Goal: Information Seeking & Learning: Compare options

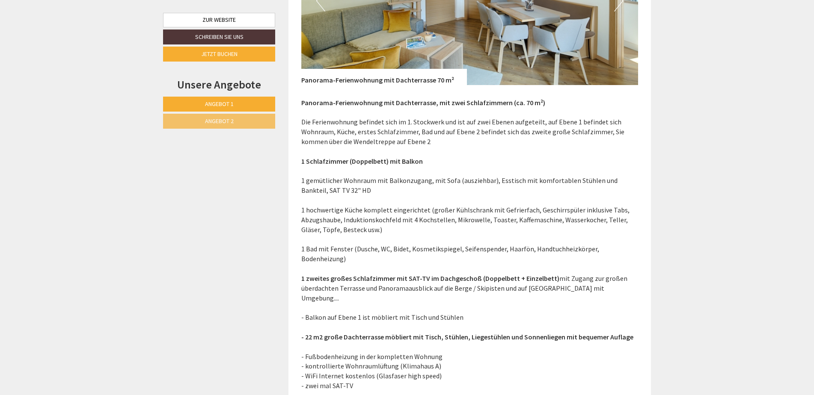
scroll to position [1541, 0]
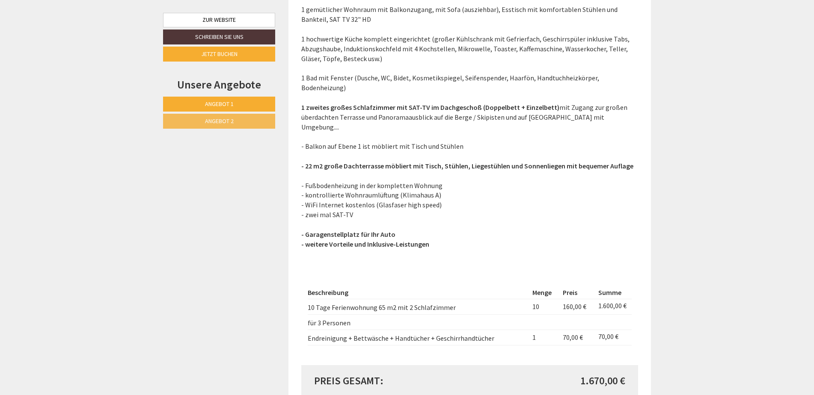
click at [202, 122] on link "Angebot 2" at bounding box center [219, 121] width 112 height 15
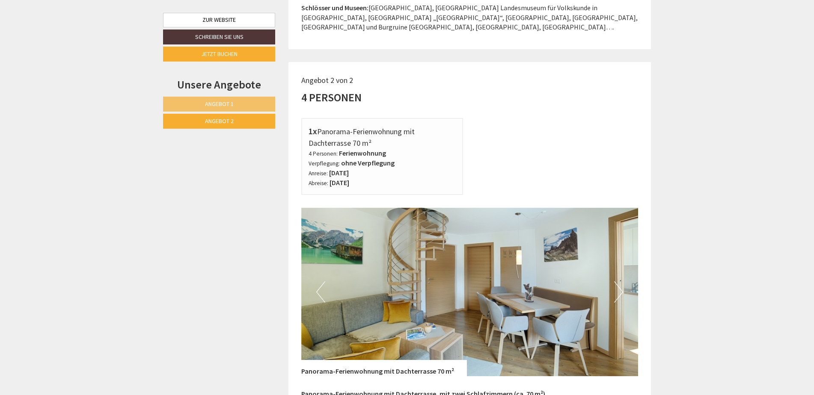
scroll to position [950, 0]
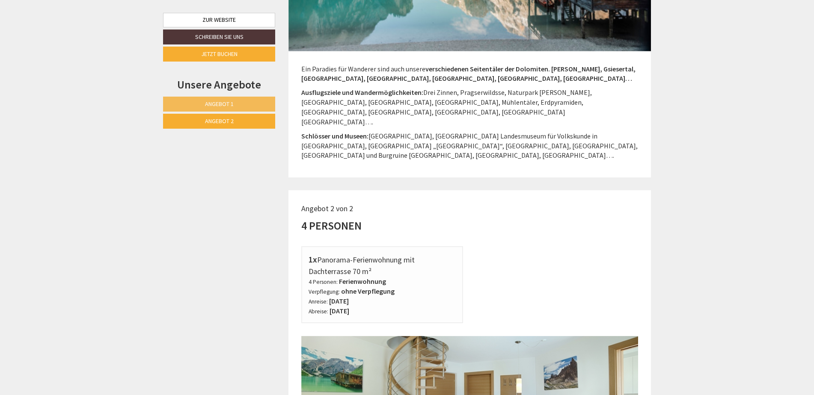
click at [182, 103] on link "Angebot 1" at bounding box center [219, 104] width 112 height 15
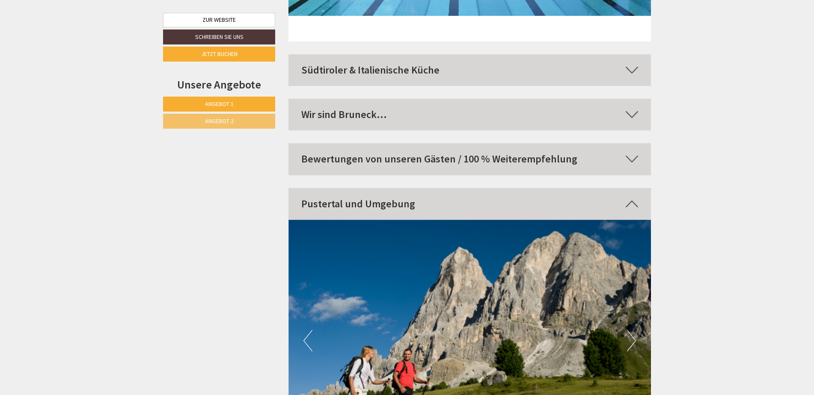
scroll to position [3860, 0]
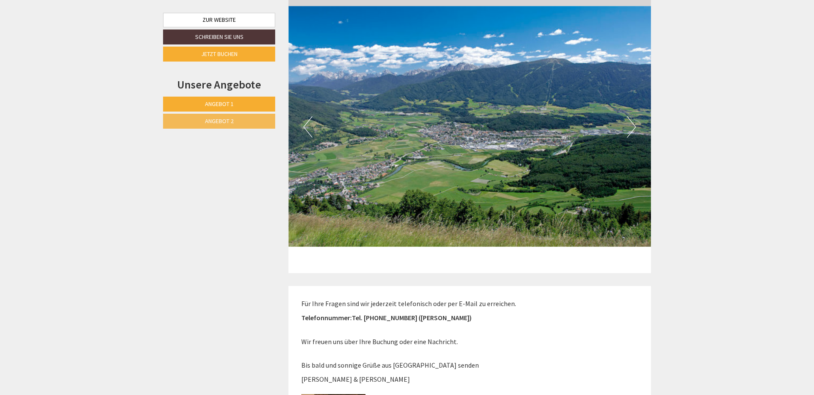
click at [211, 122] on span "Angebot 2" at bounding box center [219, 121] width 29 height 8
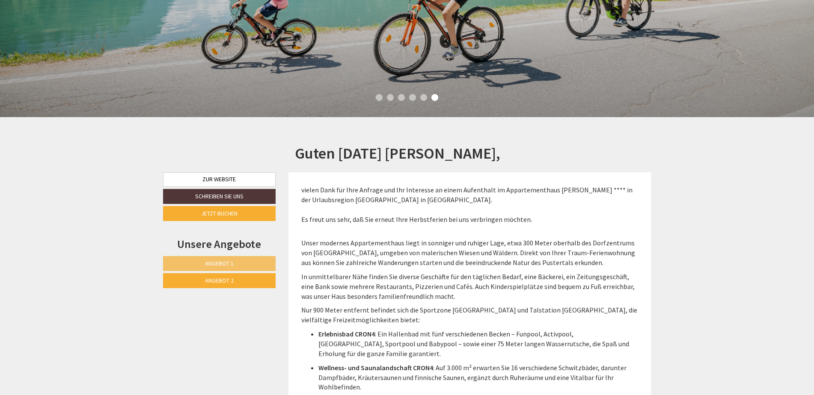
scroll to position [222, 0]
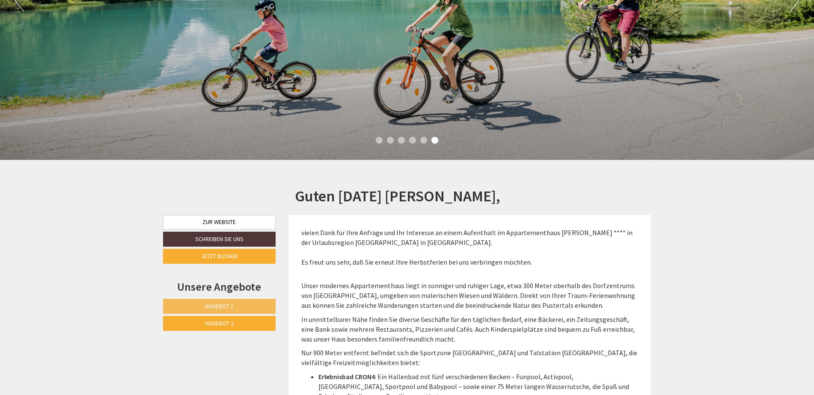
click at [211, 311] on link "Angebot 1" at bounding box center [219, 306] width 113 height 15
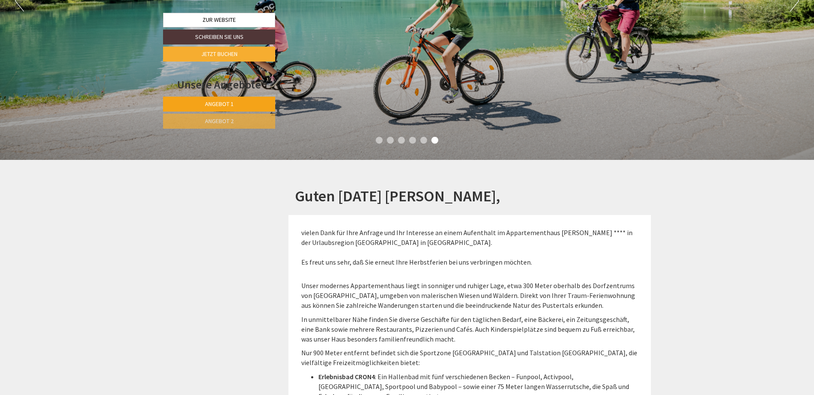
scroll to position [1121, 0]
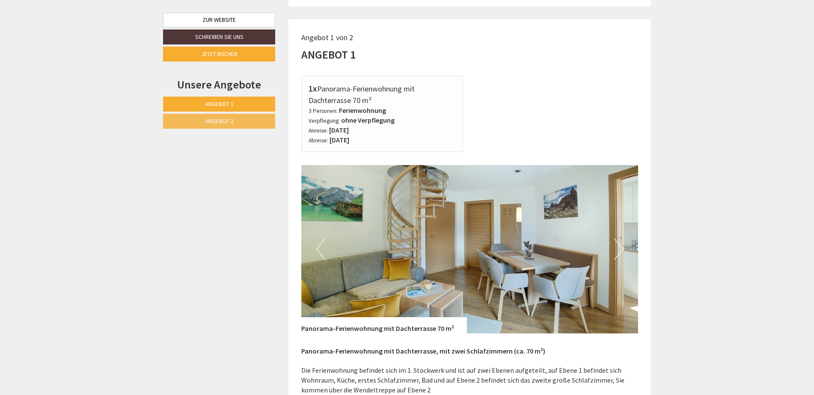
click at [244, 123] on link "Angebot 2" at bounding box center [219, 121] width 112 height 15
click at [241, 99] on link "Angebot 1" at bounding box center [219, 104] width 112 height 15
click at [211, 123] on span "Angebot 2" at bounding box center [219, 121] width 29 height 8
click at [223, 103] on span "Angebot 1" at bounding box center [219, 104] width 29 height 8
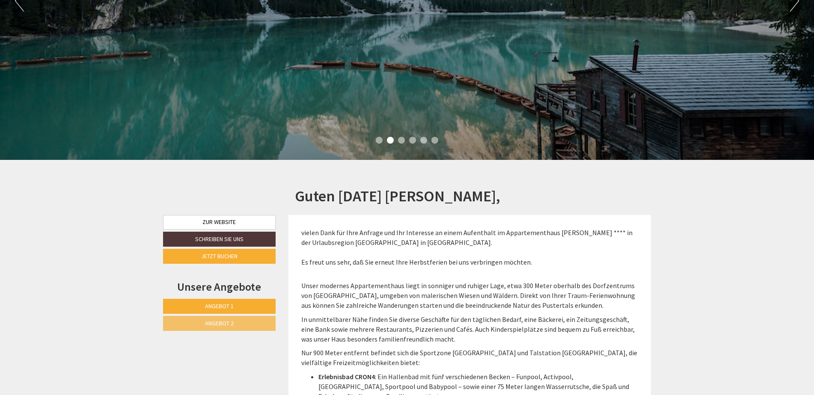
scroll to position [0, 0]
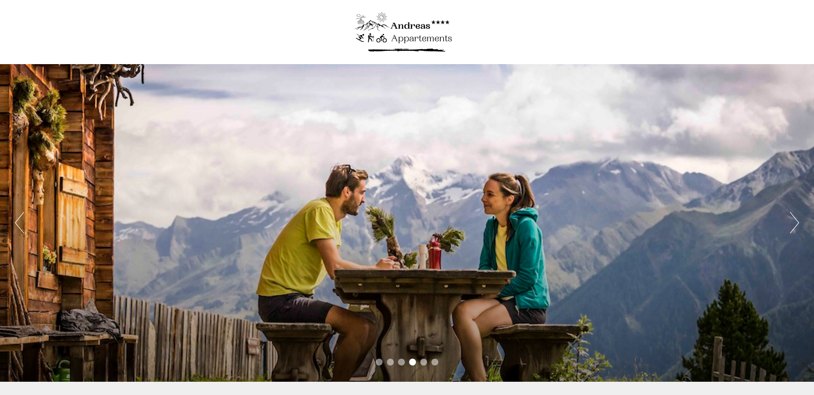
drag, startPoint x: 818, startPoint y: 0, endPoint x: 548, endPoint y: 24, distance: 270.3
click at [552, 27] on div at bounding box center [406, 32] width 479 height 56
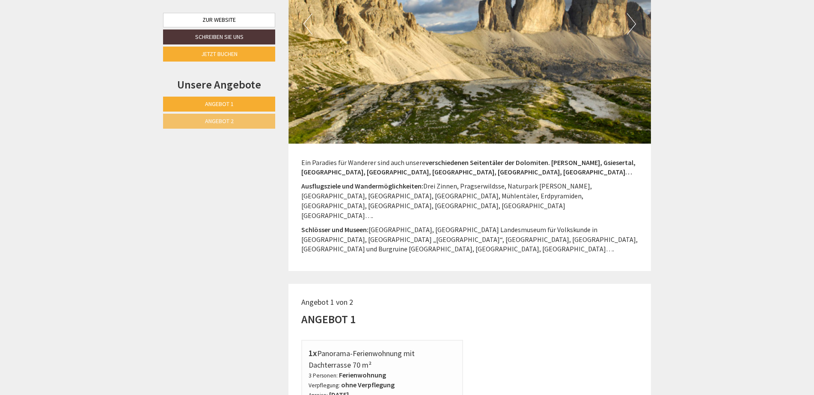
scroll to position [599, 0]
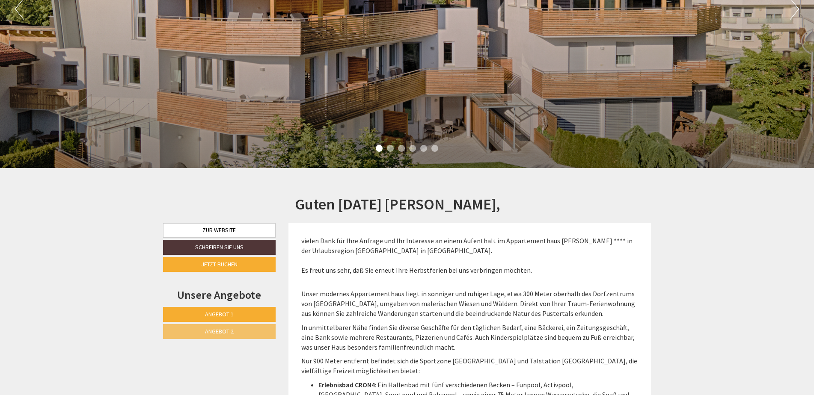
scroll to position [300, 0]
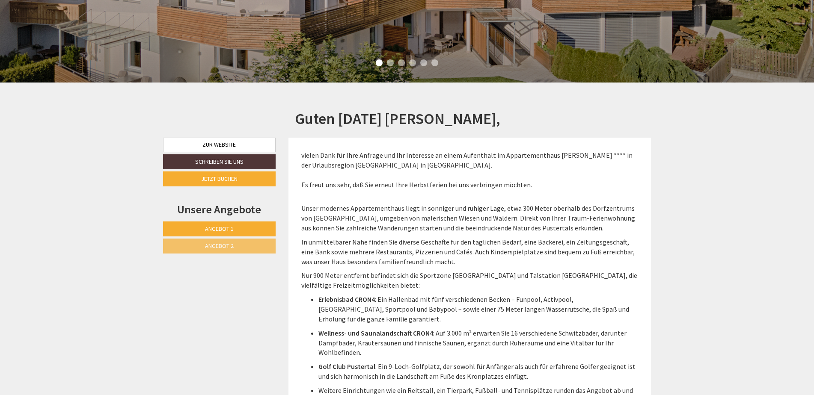
click at [228, 228] on span "Angebot 1" at bounding box center [219, 229] width 29 height 8
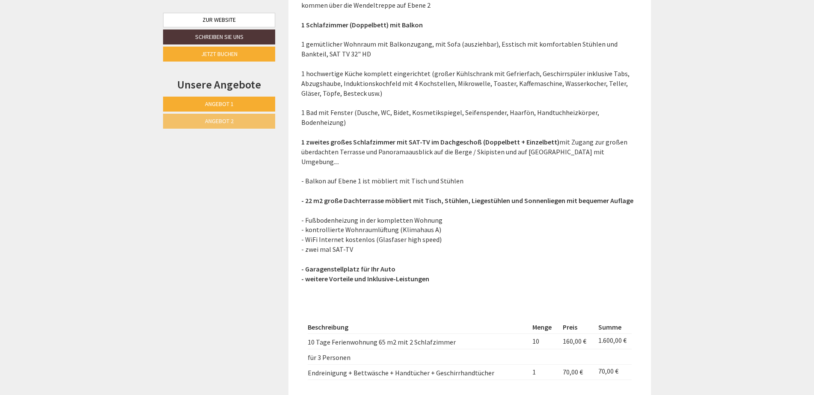
scroll to position [1549, 0]
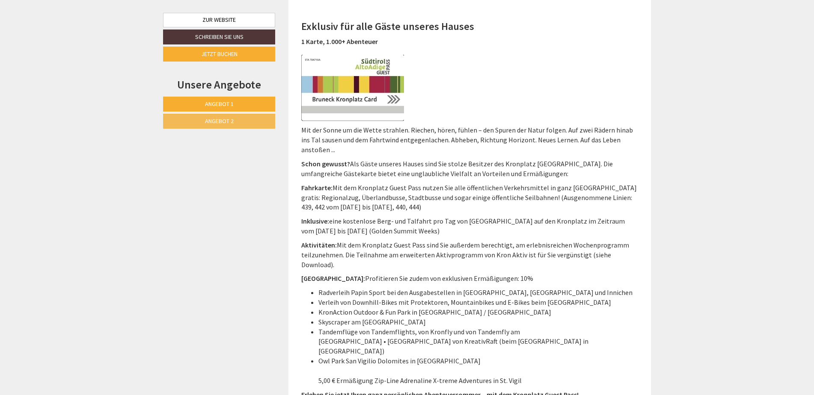
click at [198, 128] on link "Angebot 2" at bounding box center [219, 121] width 112 height 15
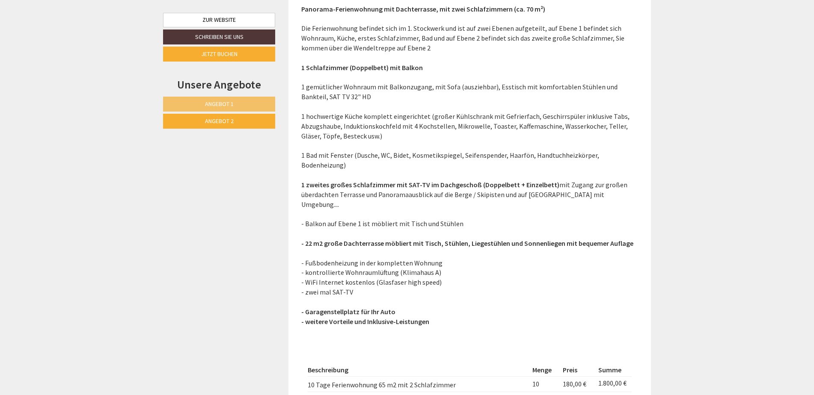
scroll to position [1506, 0]
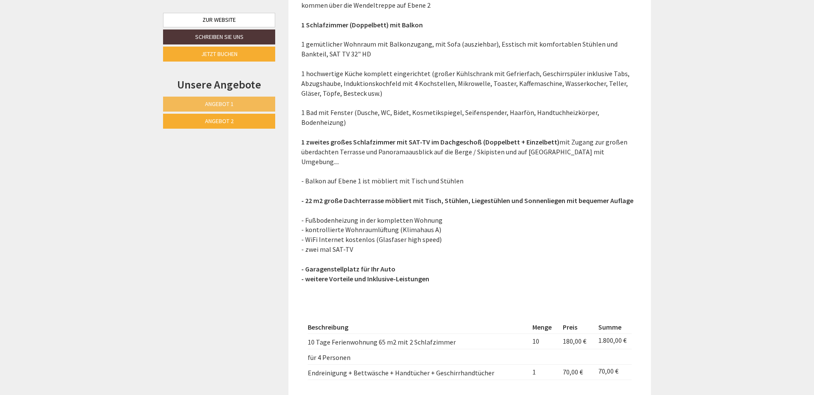
click at [221, 104] on span "Angebot 1" at bounding box center [219, 104] width 29 height 8
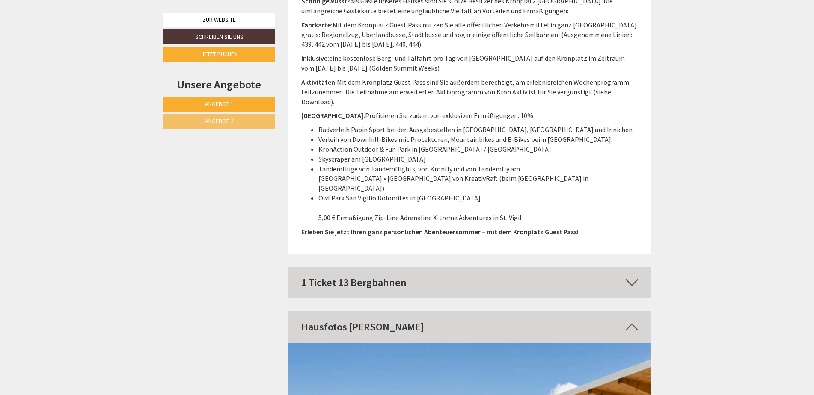
scroll to position [2868, 0]
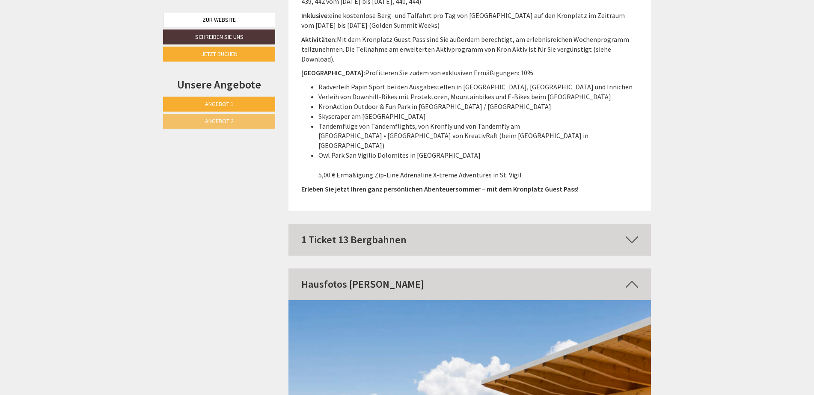
click at [630, 233] on icon at bounding box center [632, 240] width 12 height 15
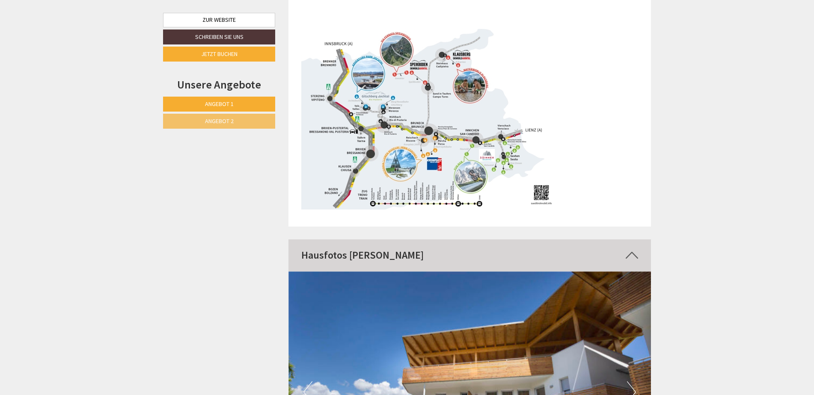
scroll to position [3339, 0]
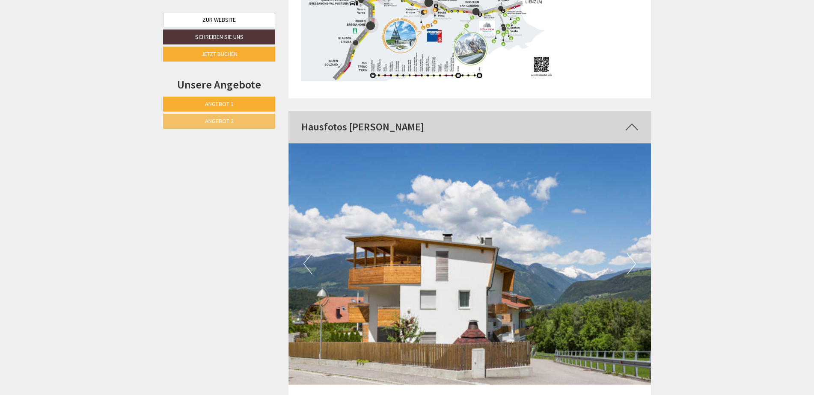
click at [622, 179] on img at bounding box center [469, 264] width 363 height 242
click at [631, 253] on button "Next" at bounding box center [631, 263] width 9 height 21
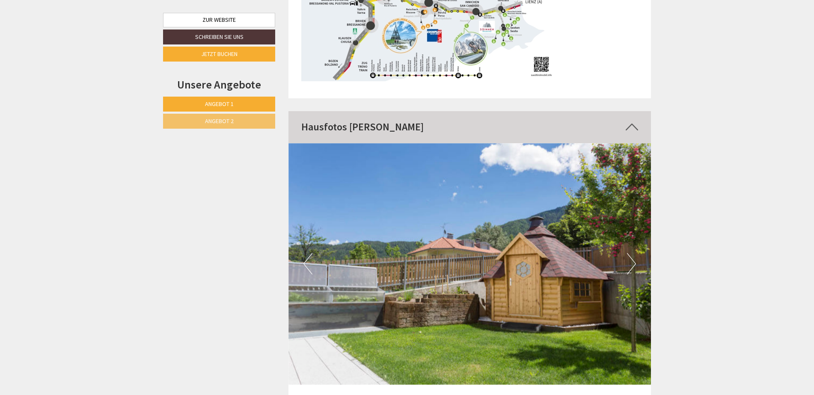
click at [631, 253] on button "Next" at bounding box center [631, 263] width 9 height 21
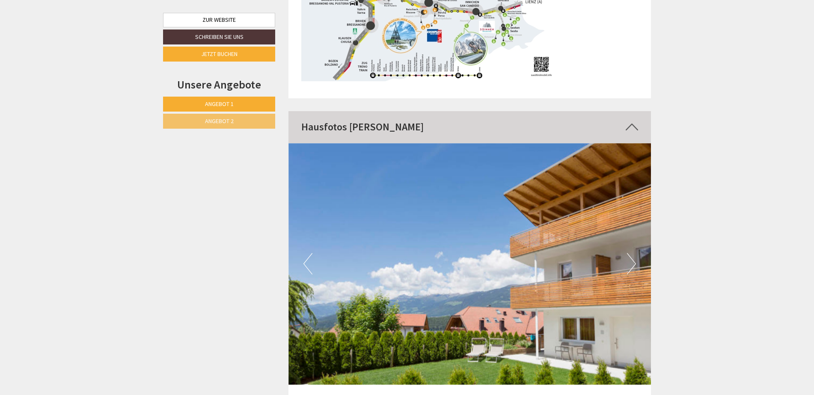
click at [632, 253] on button "Next" at bounding box center [631, 263] width 9 height 21
